Goal: Transaction & Acquisition: Purchase product/service

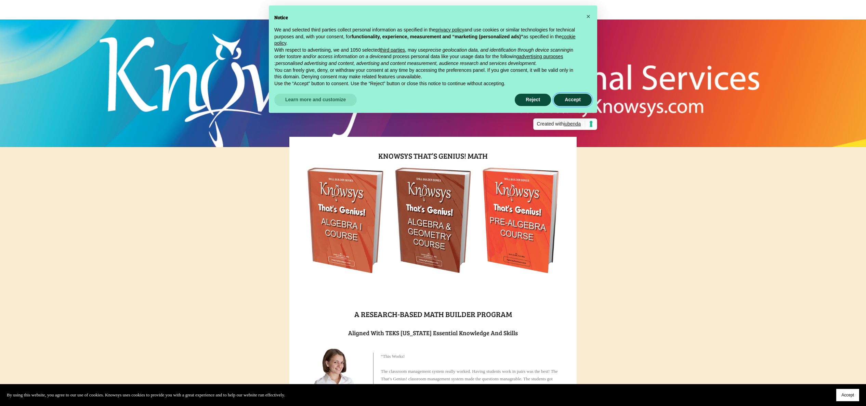
click at [567, 102] on button "Accept" at bounding box center [573, 100] width 38 height 12
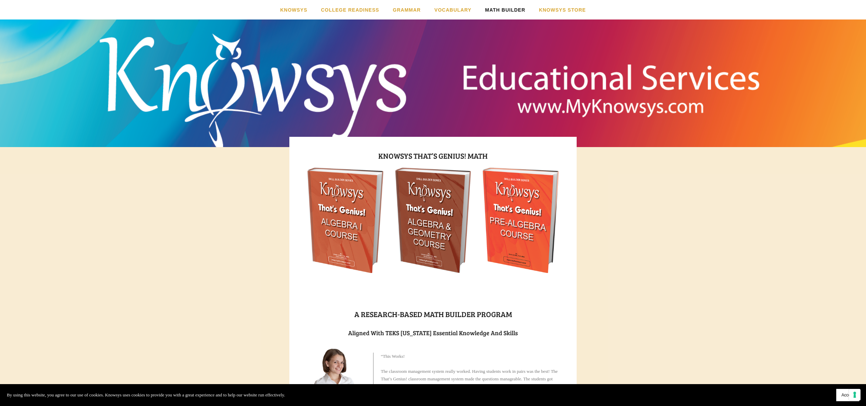
click at [320, 234] on img at bounding box center [345, 220] width 76 height 105
click at [567, 6] on link "Knowsys Store" at bounding box center [562, 9] width 47 height 19
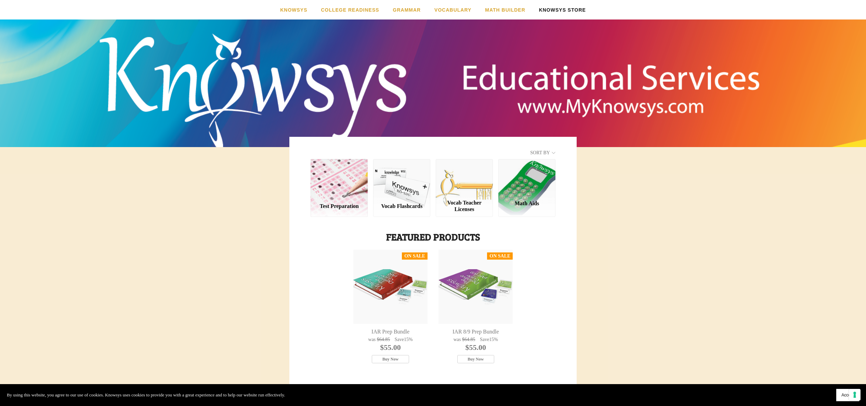
click at [533, 187] on div "Math Aids" at bounding box center [526, 187] width 57 height 57
